Goal: Find specific page/section: Find specific page/section

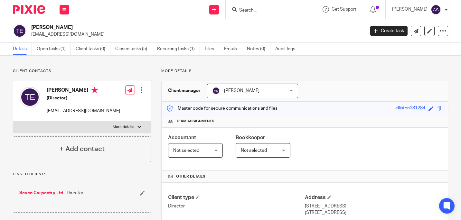
click at [276, 9] on input "Search" at bounding box center [267, 11] width 58 height 6
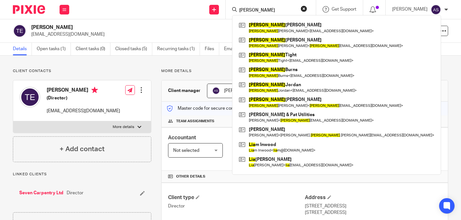
type input "lisa"
click button "submit" at bounding box center [0, 0] width 0 height 0
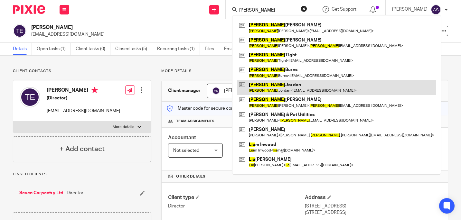
click at [276, 87] on link at bounding box center [336, 87] width 198 height 15
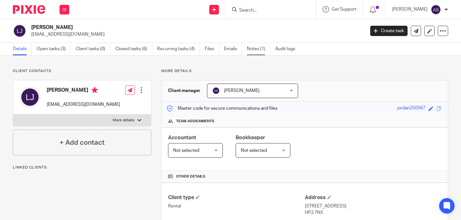
click at [259, 45] on link "Notes (1)" at bounding box center [258, 49] width 23 height 13
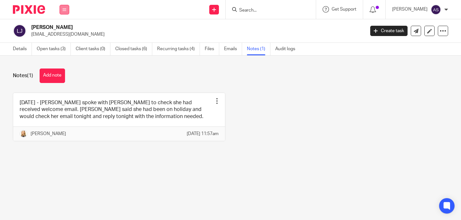
click at [64, 10] on icon at bounding box center [64, 10] width 4 height 4
click at [69, 27] on li "Work" at bounding box center [64, 29] width 17 height 9
click at [62, 29] on link "Work" at bounding box center [61, 30] width 10 height 5
